Goal: Information Seeking & Learning: Compare options

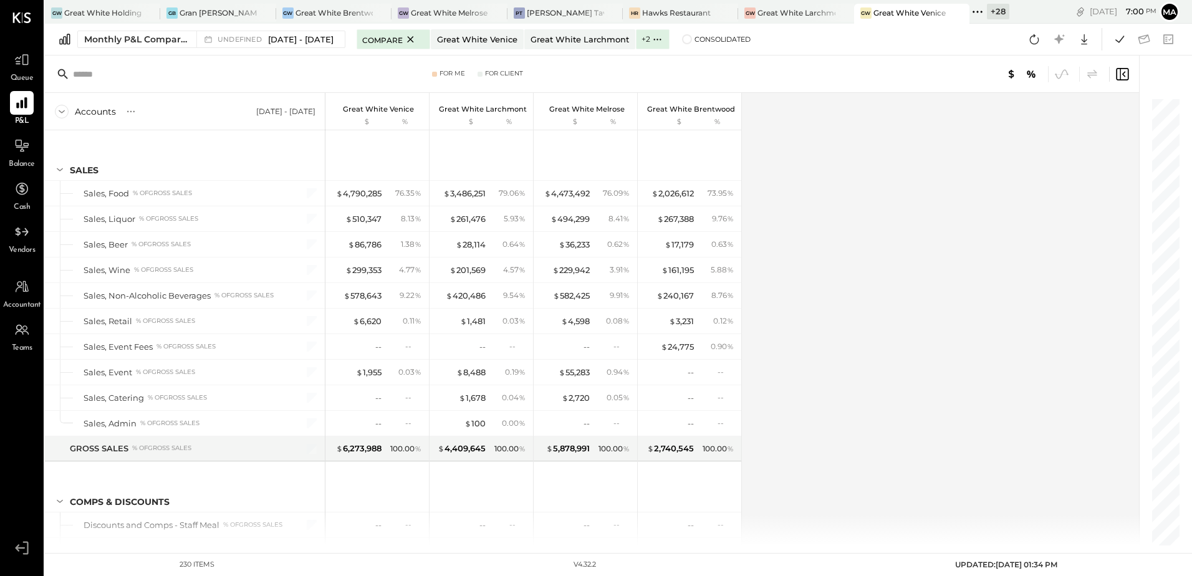
scroll to position [4645, 0]
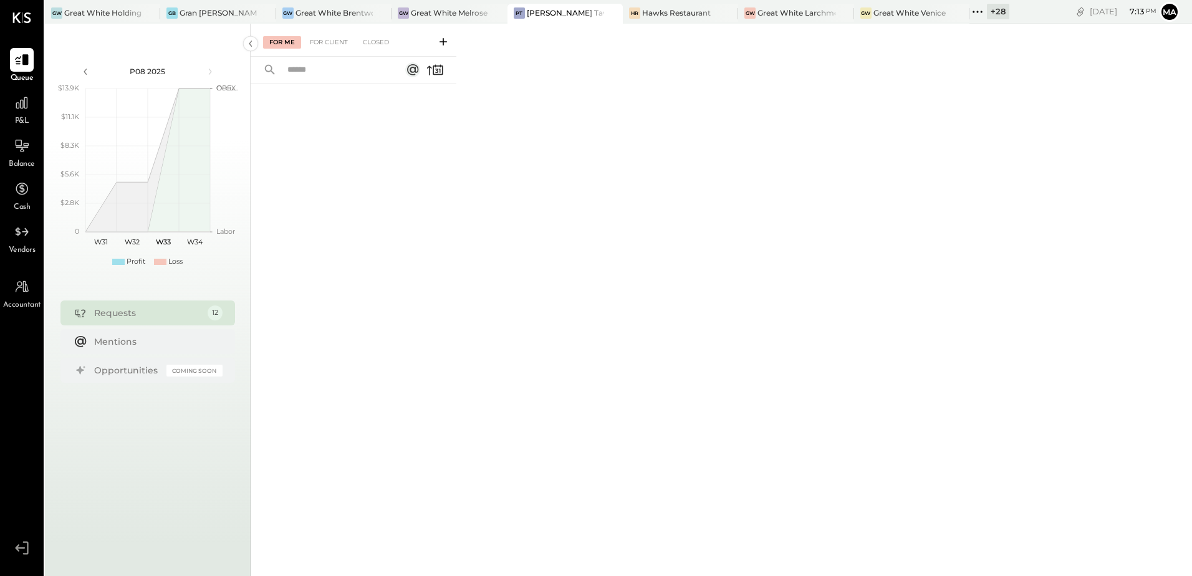
click at [996, 14] on div "+ 28" at bounding box center [998, 12] width 22 height 16
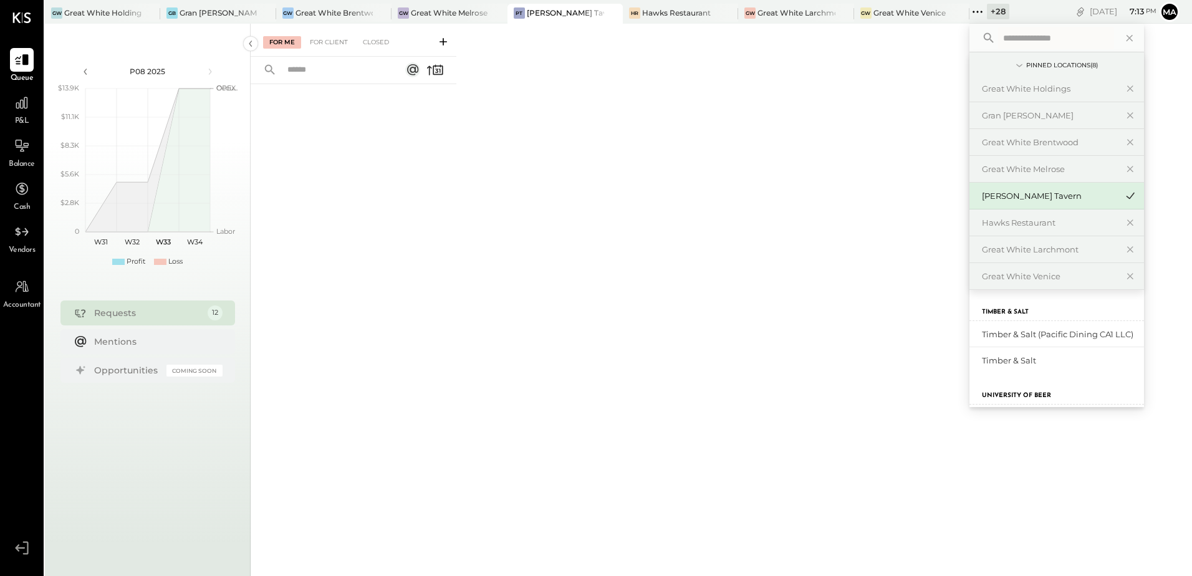
click at [1016, 41] on input "text" at bounding box center [1056, 38] width 116 height 22
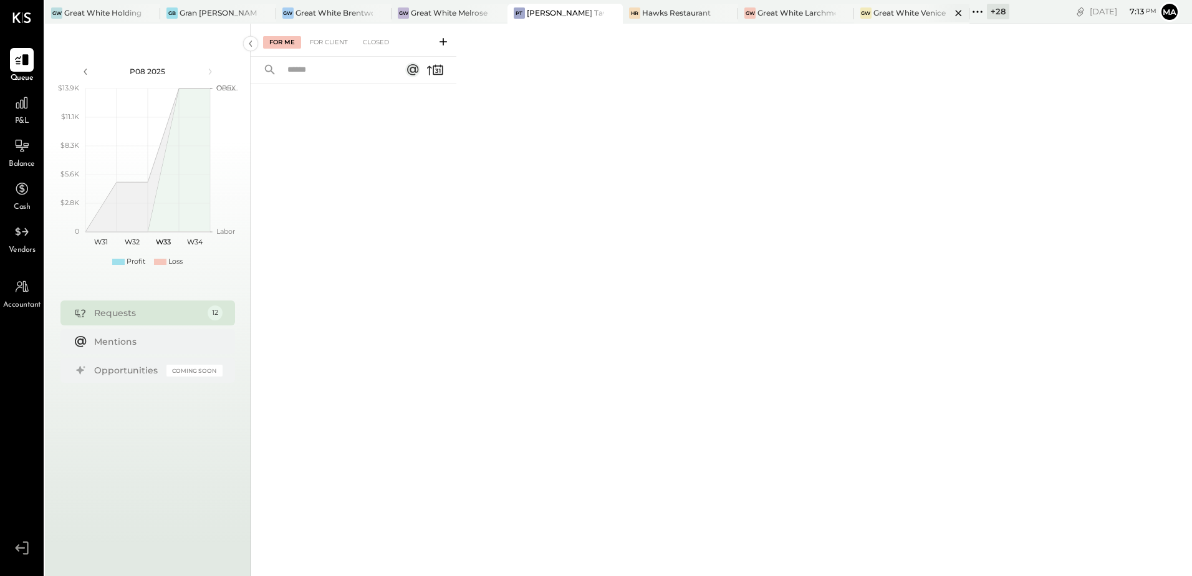
click at [920, 17] on div "Great White Venice" at bounding box center [909, 12] width 72 height 11
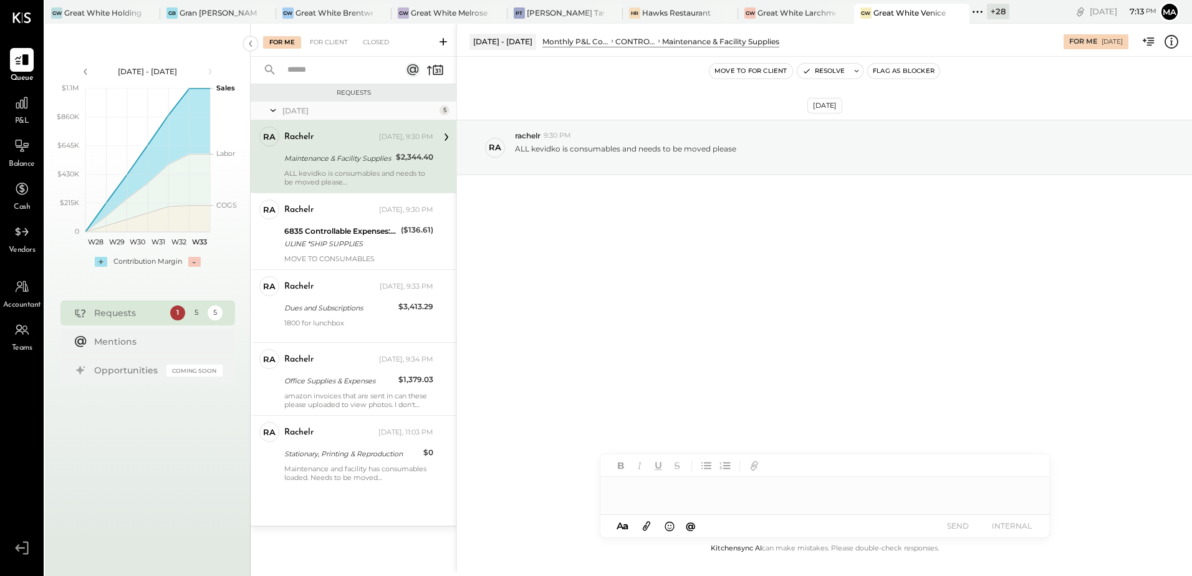
click at [22, 120] on span "P&L" at bounding box center [22, 121] width 14 height 11
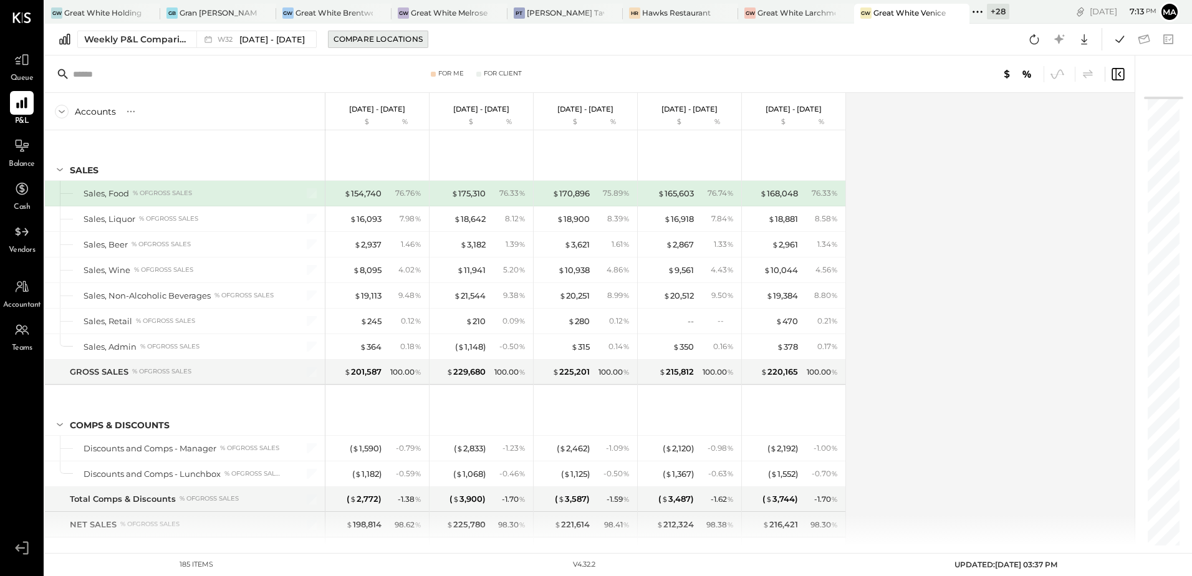
click at [363, 39] on div "Compare Locations" at bounding box center [378, 39] width 89 height 11
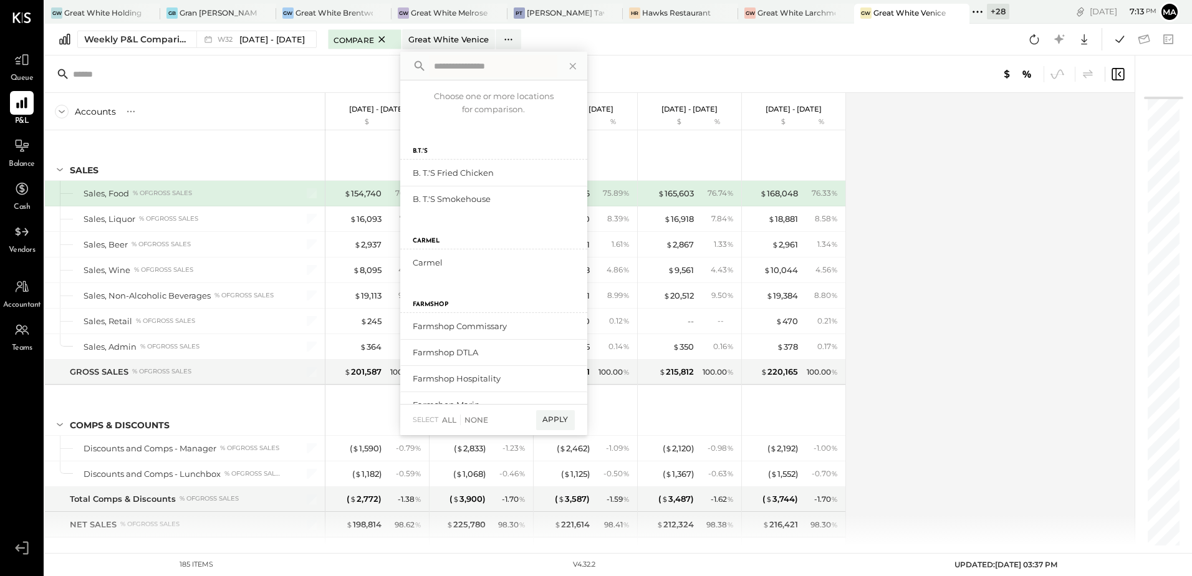
click at [443, 65] on input "text" at bounding box center [493, 66] width 128 height 22
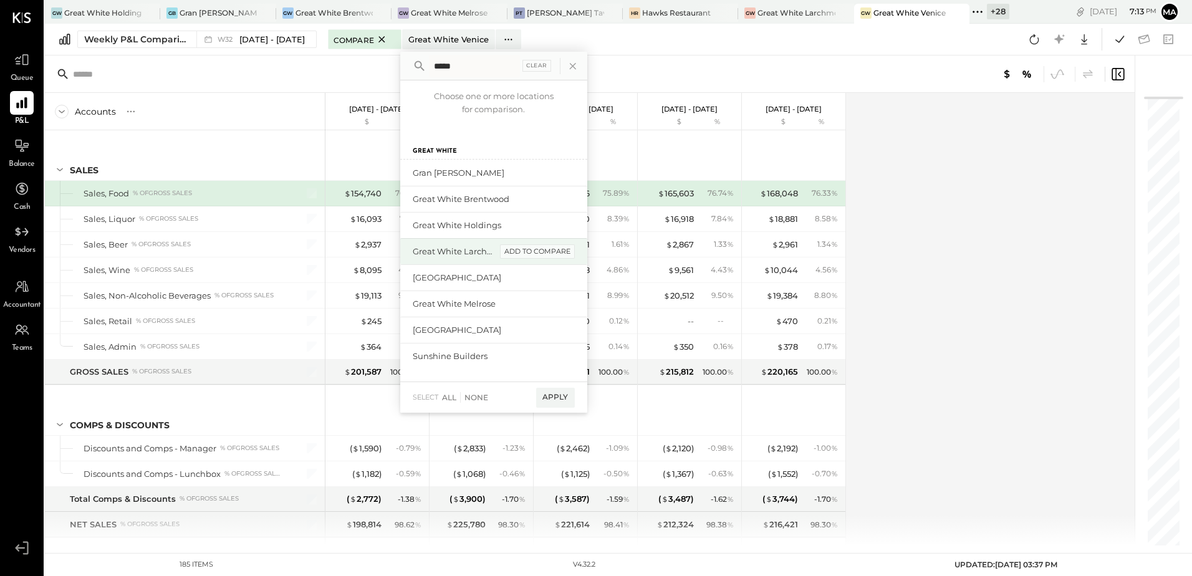
type input "*****"
click at [537, 254] on div "add to compare" at bounding box center [537, 251] width 75 height 15
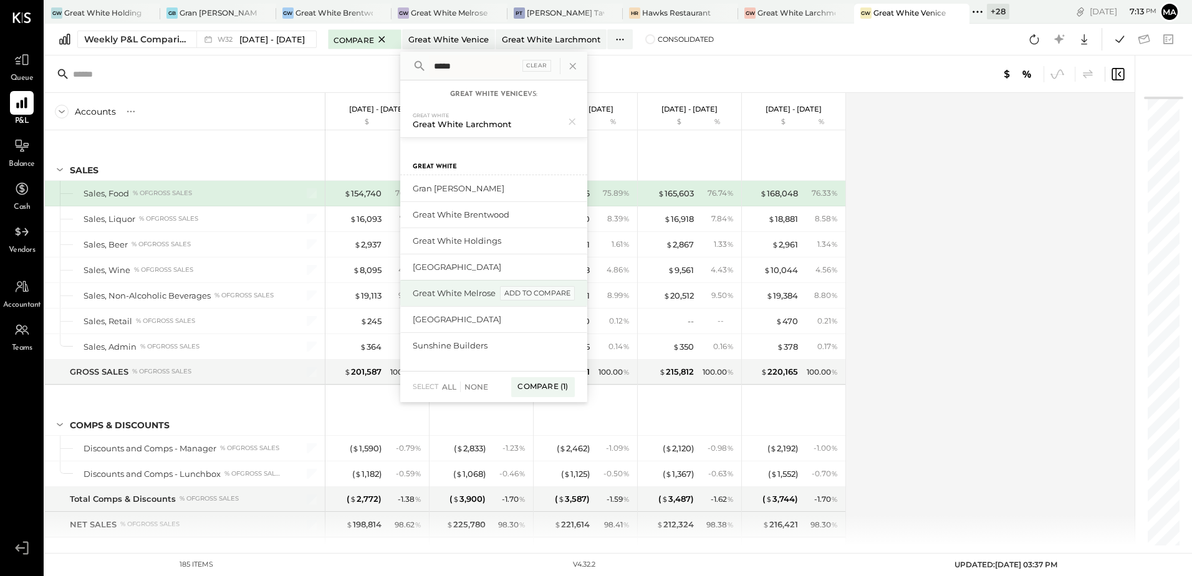
click at [531, 289] on div "add to compare" at bounding box center [537, 293] width 75 height 15
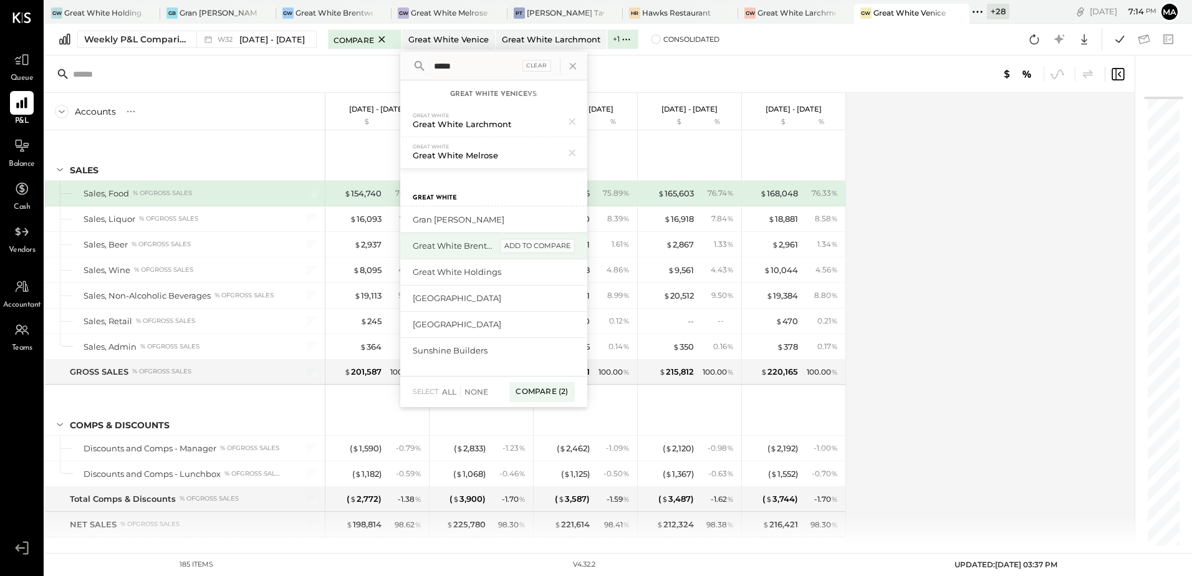
click at [530, 249] on div "add to compare" at bounding box center [537, 246] width 75 height 15
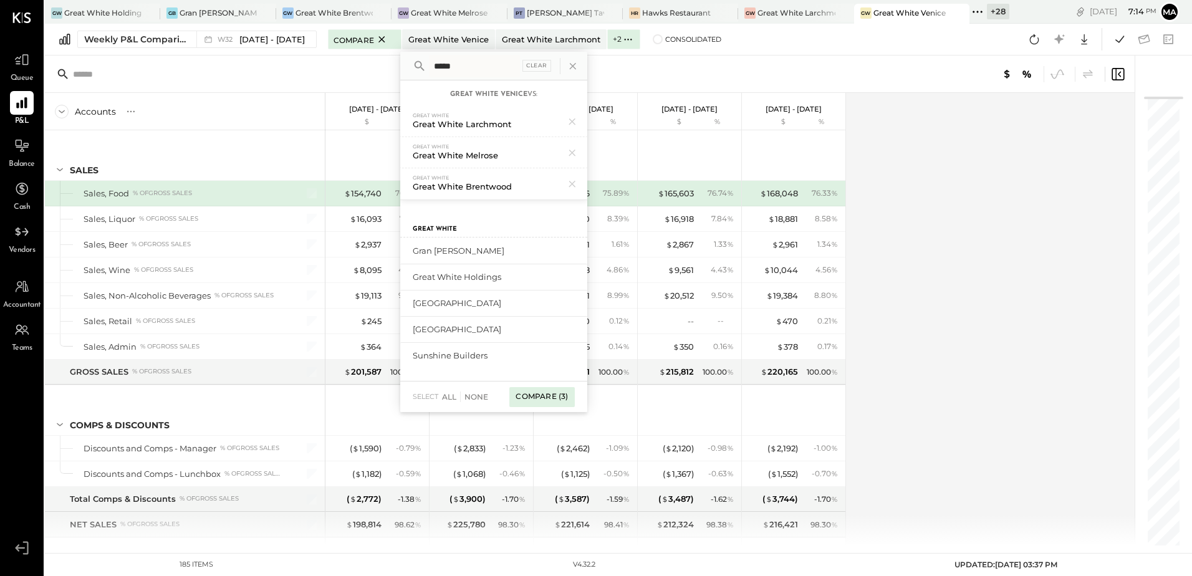
click at [545, 401] on div "Compare (3)" at bounding box center [541, 397] width 65 height 20
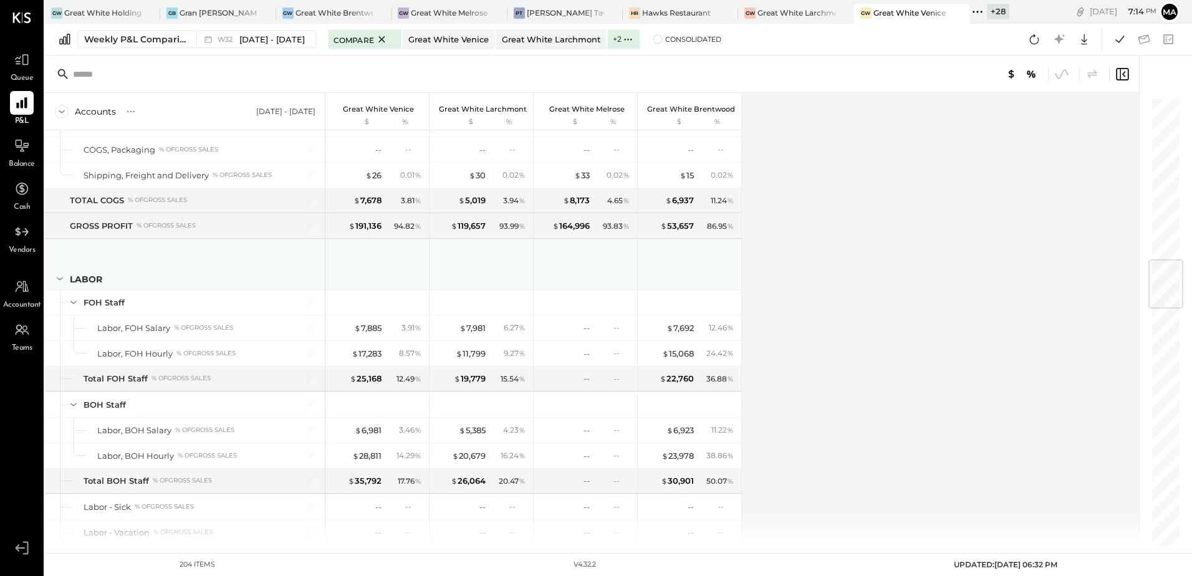
scroll to position [1434, 0]
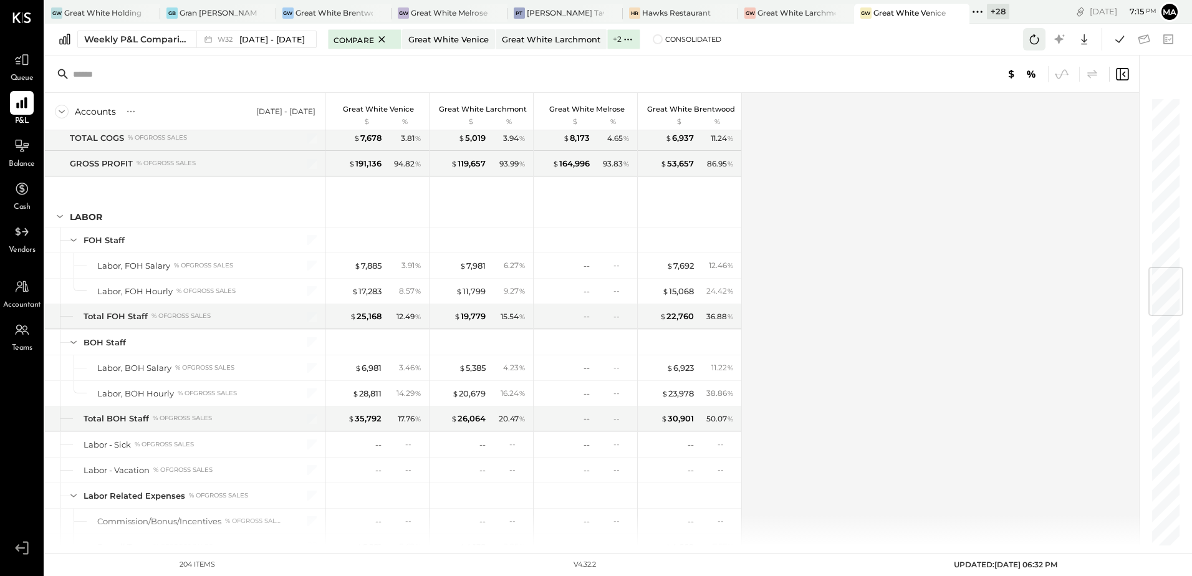
click at [1031, 41] on icon at bounding box center [1034, 39] width 9 height 10
click at [271, 40] on span "Aug 4 - 10, 2025" at bounding box center [271, 40] width 65 height 12
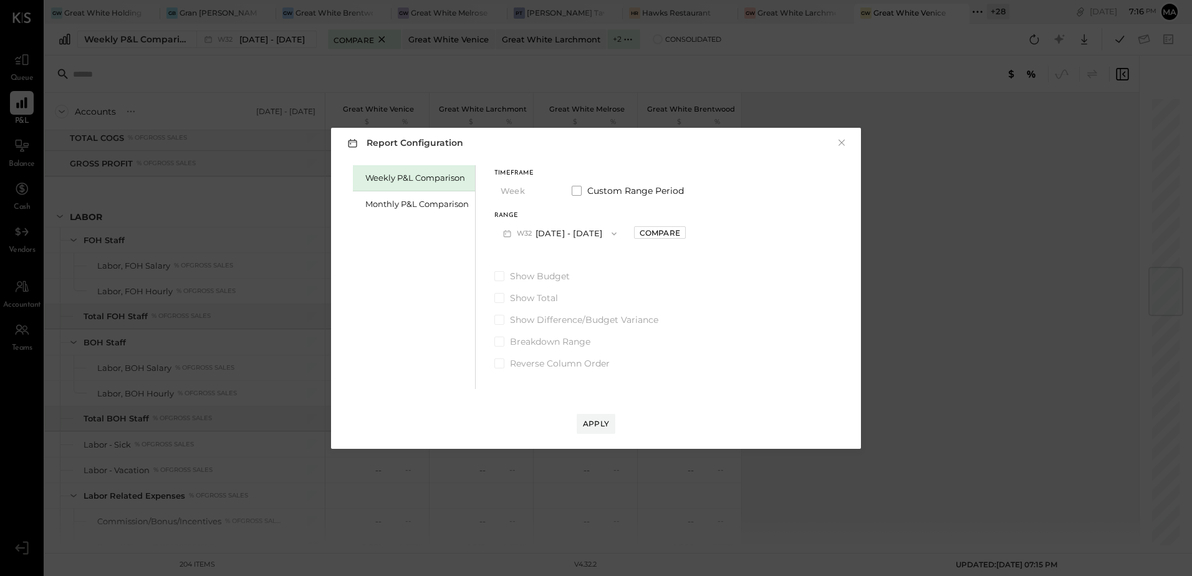
click at [554, 236] on button "W32 Aug 4 - 10, 2025" at bounding box center [559, 233] width 131 height 23
click at [569, 289] on span "Jul 28 - Aug 3, 2025" at bounding box center [553, 287] width 59 height 11
click at [596, 423] on div "Apply" at bounding box center [596, 423] width 26 height 11
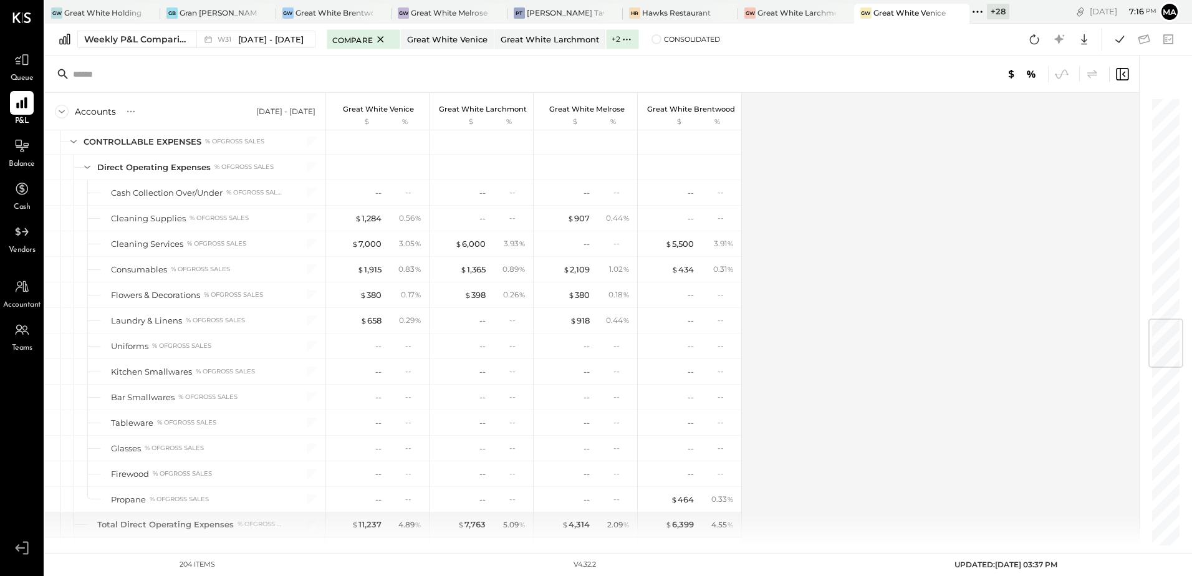
scroll to position [1808, 0]
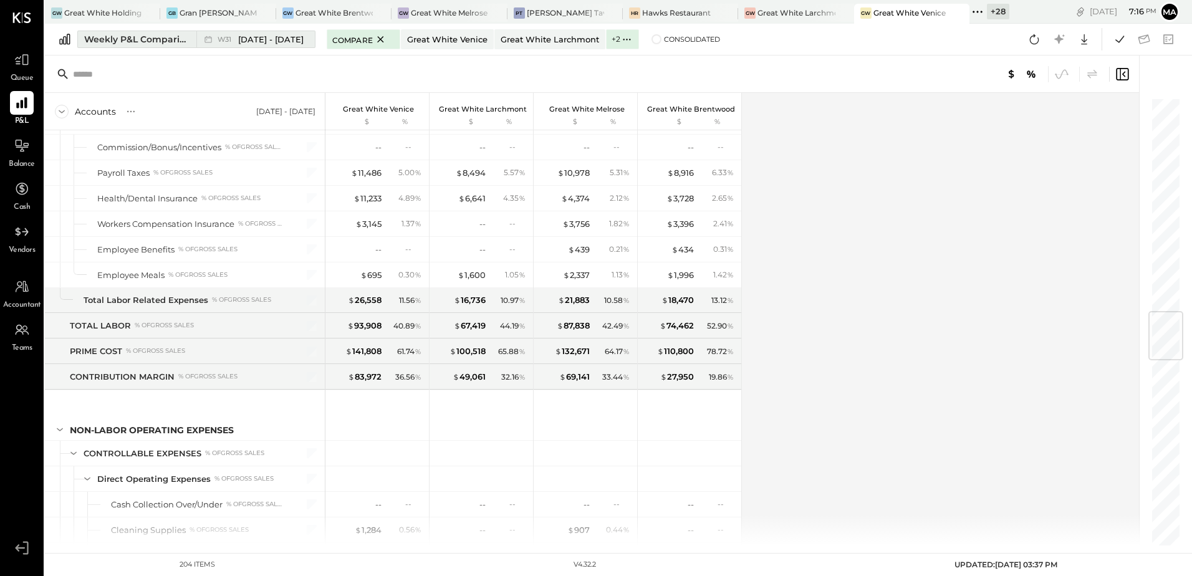
click at [270, 41] on span "Jul 28 - Aug 3, 2025" at bounding box center [270, 40] width 65 height 12
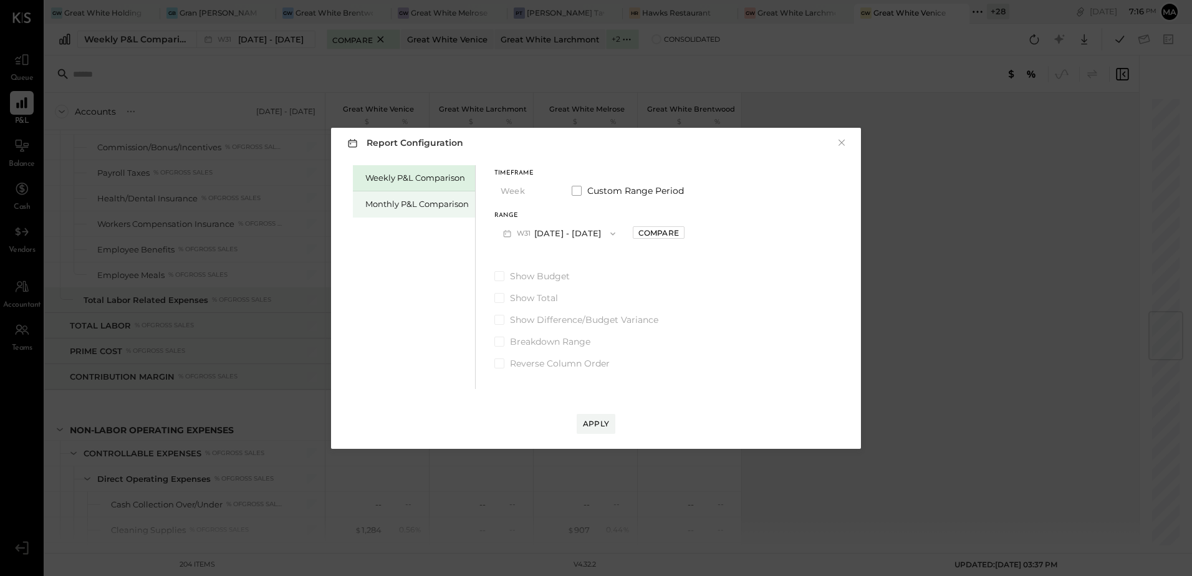
click at [401, 210] on div "Monthly P&L Comparison" at bounding box center [414, 204] width 122 height 26
click at [406, 171] on div "Weekly P&L Comparison" at bounding box center [414, 178] width 122 height 26
click at [568, 228] on button "W33 Aug 11 - 17, 2025" at bounding box center [559, 233] width 131 height 23
click at [572, 261] on span "Aug 4 - 10, 2025" at bounding box center [554, 261] width 59 height 11
click at [600, 424] on div "Apply" at bounding box center [596, 423] width 26 height 11
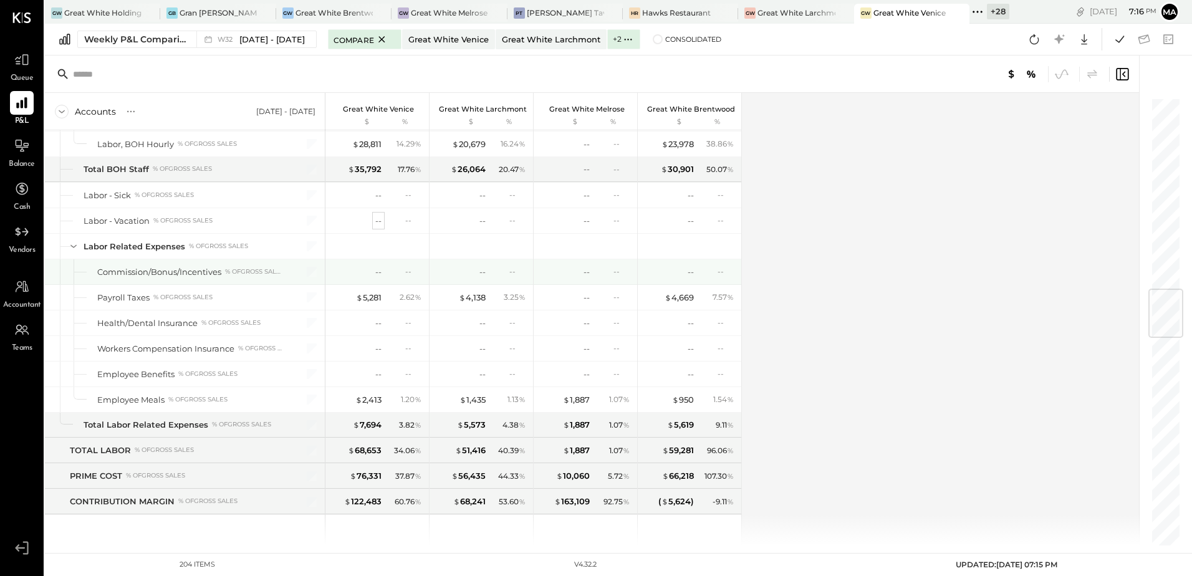
scroll to position [1434, 0]
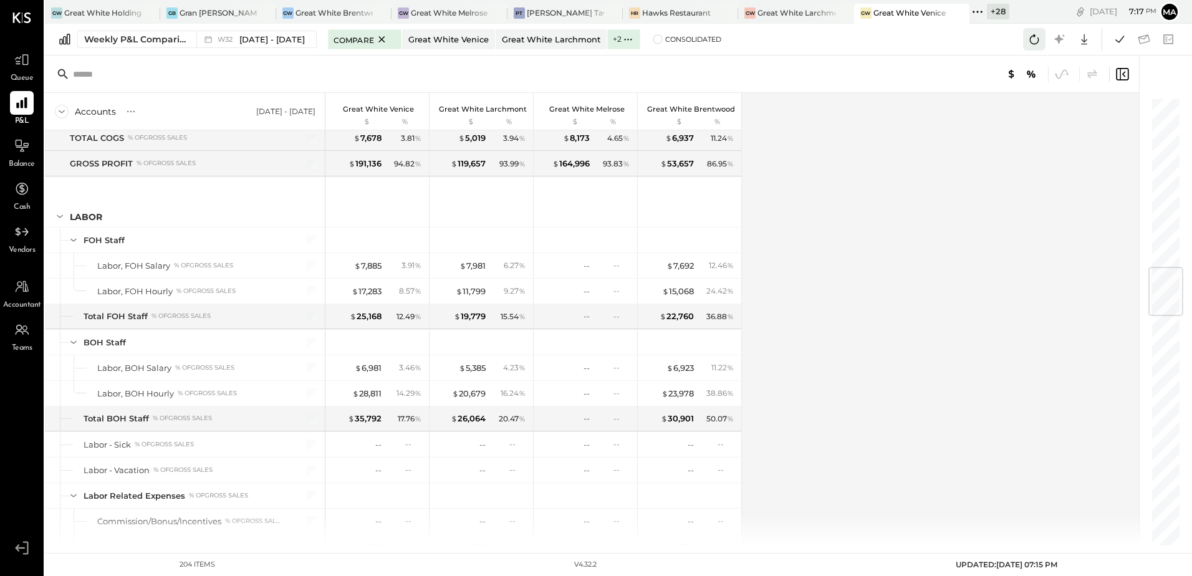
click at [1037, 44] on icon at bounding box center [1034, 39] width 16 height 16
click at [1034, 45] on icon at bounding box center [1034, 39] width 16 height 16
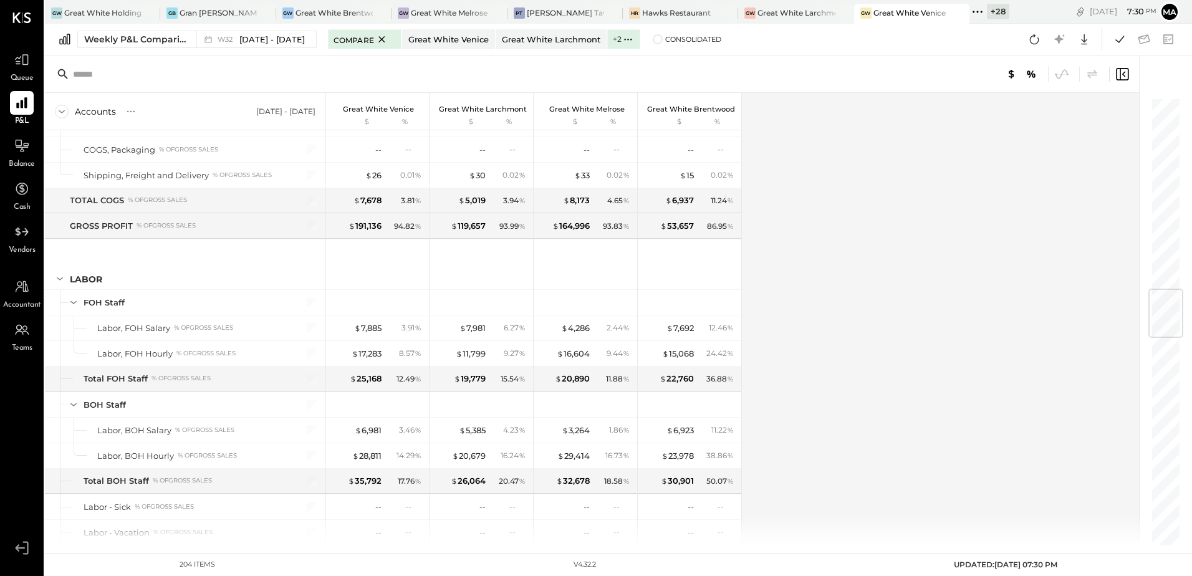
scroll to position [1621, 0]
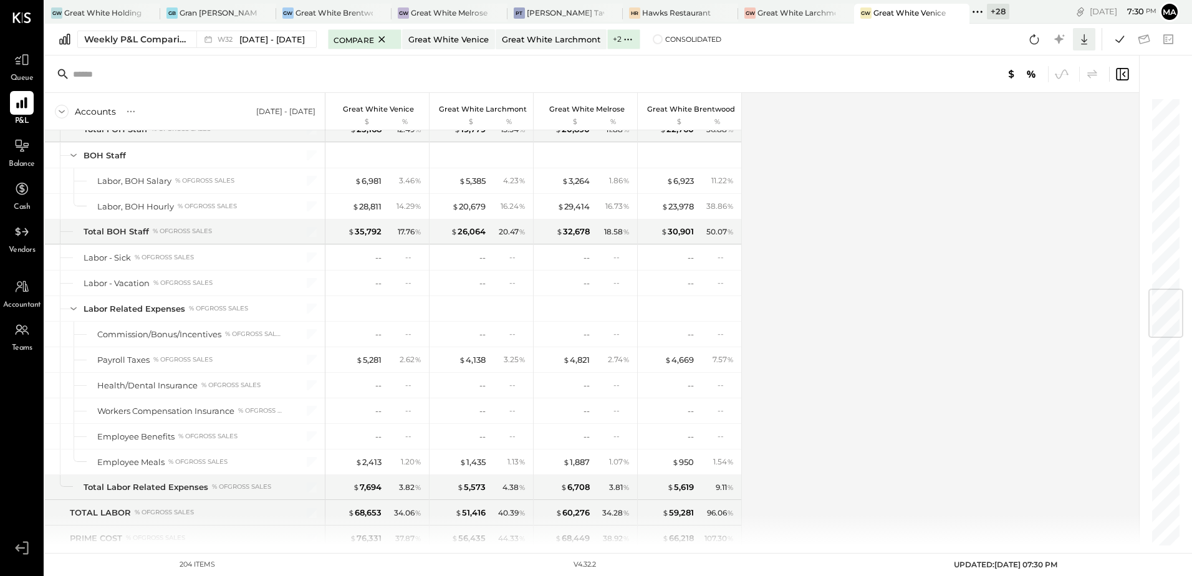
click at [1083, 37] on icon at bounding box center [1084, 39] width 16 height 16
click at [1033, 112] on div "Excel" at bounding box center [1046, 112] width 100 height 26
click at [800, 169] on div "Accounts S % GL Aug 4 - 10, 2025 Great White Venice $ % Great White Larchmont $…" at bounding box center [593, 319] width 1096 height 453
click at [681, 14] on div "Hawks Restaurant" at bounding box center [676, 12] width 69 height 11
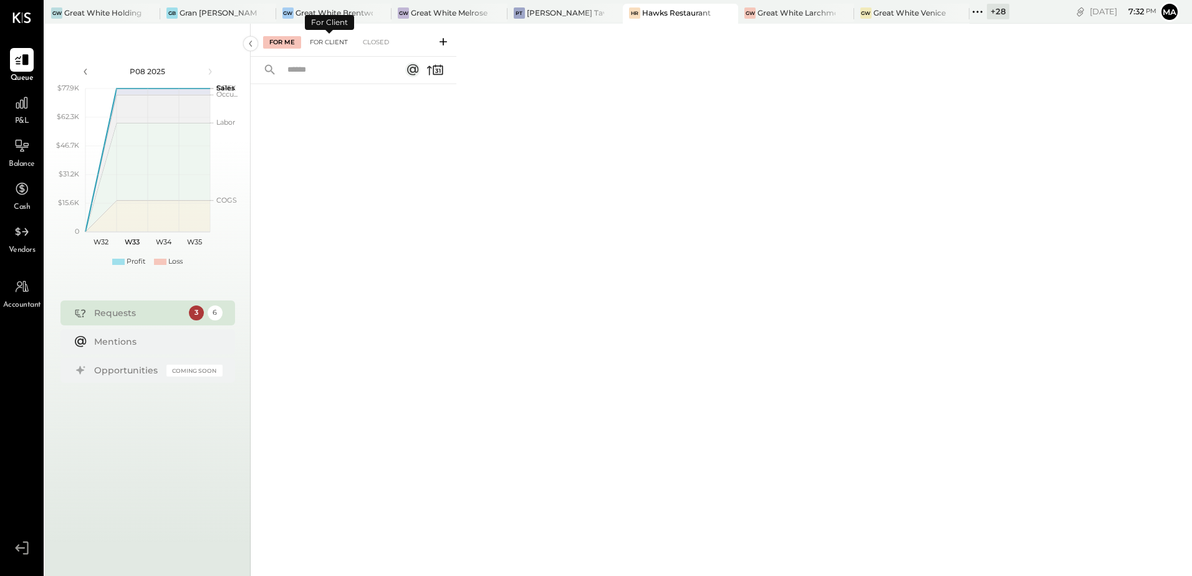
click at [329, 46] on div "For Client" at bounding box center [329, 42] width 50 height 12
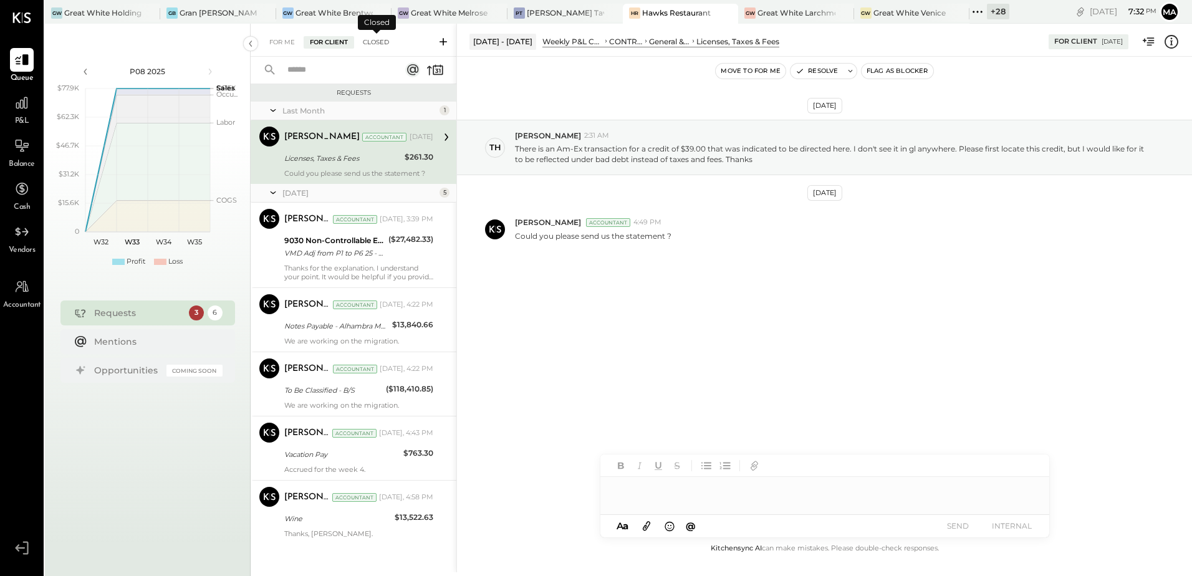
click at [370, 44] on div "Closed" at bounding box center [376, 42] width 39 height 12
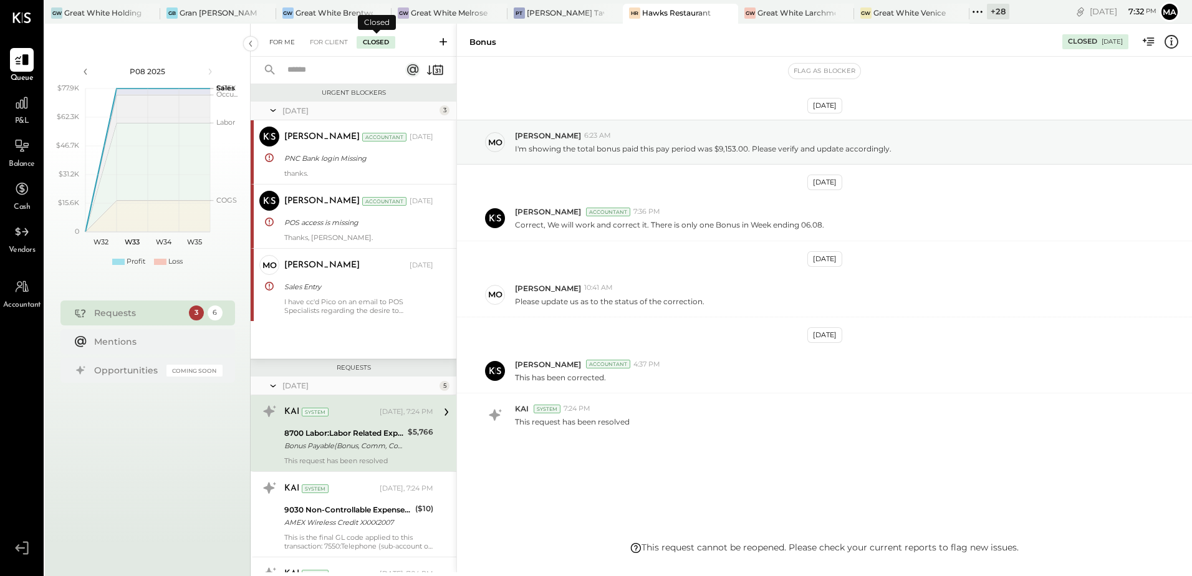
scroll to position [104, 0]
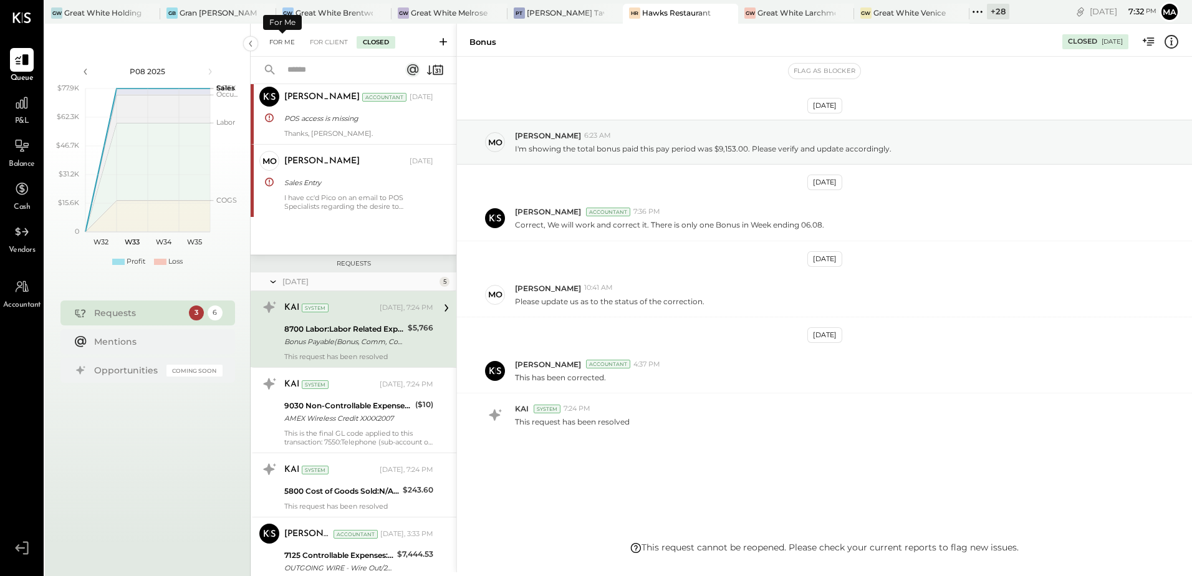
click at [281, 39] on div "For Me" at bounding box center [282, 42] width 38 height 12
